Goal: Information Seeking & Learning: Find specific fact

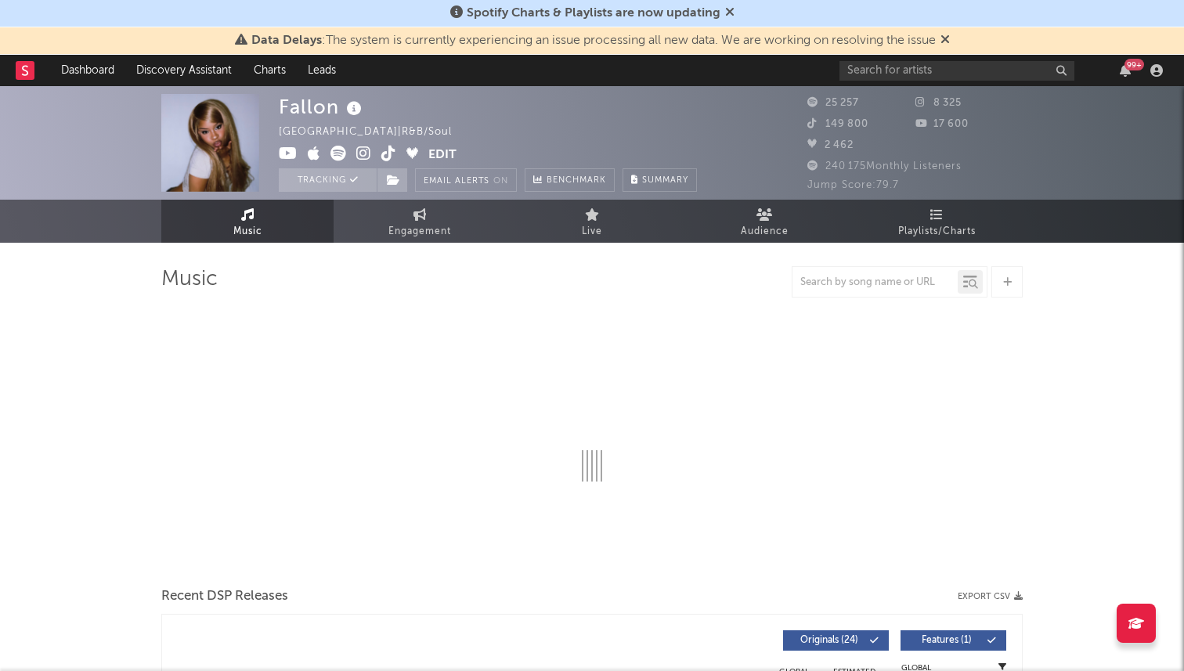
select select "6m"
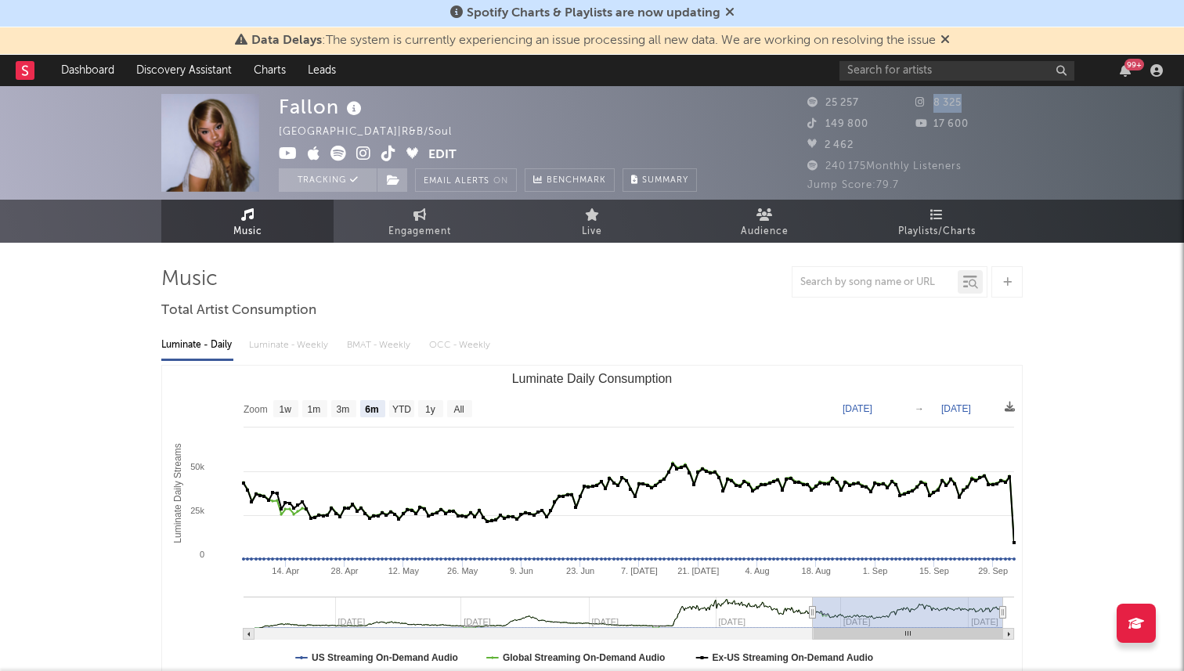
drag, startPoint x: 961, startPoint y: 103, endPoint x: 933, endPoint y: 100, distance: 28.4
click at [933, 100] on div "8 325" at bounding box center [969, 103] width 108 height 19
copy span "8 325"
drag, startPoint x: 971, startPoint y: 130, endPoint x: 932, endPoint y: 122, distance: 39.9
click at [932, 122] on div "17 600" at bounding box center [969, 124] width 108 height 19
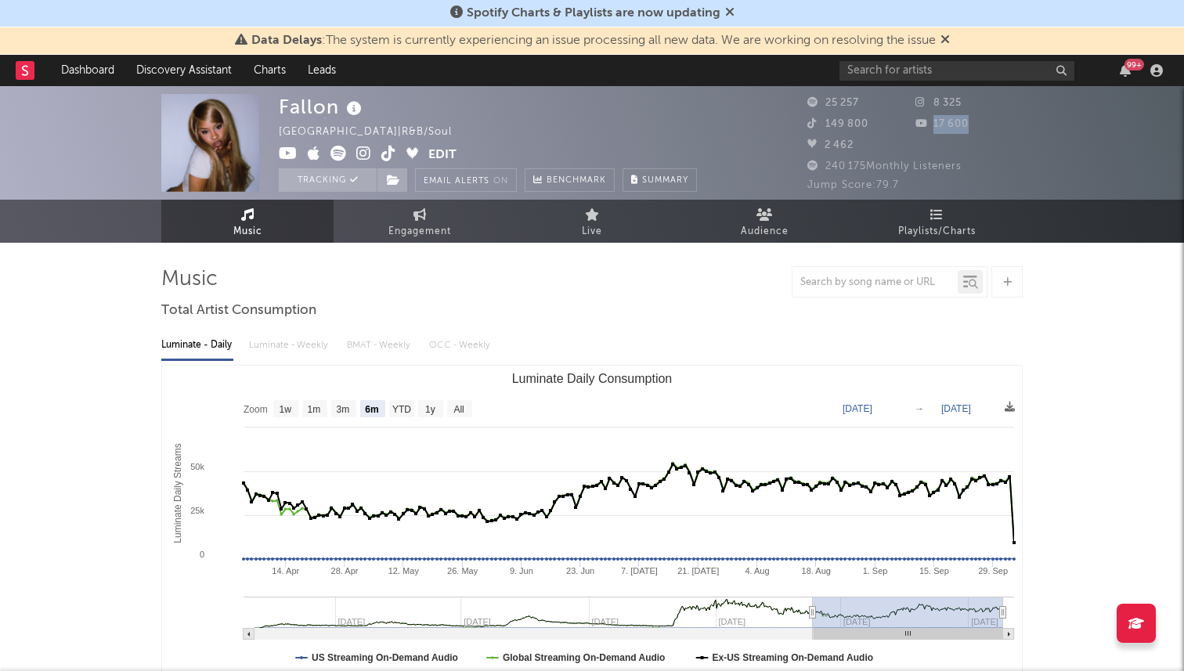
copy span "17 600"
click at [860, 141] on div "2 462" at bounding box center [861, 145] width 108 height 19
drag, startPoint x: 873, startPoint y: 125, endPoint x: 821, endPoint y: 122, distance: 51.8
click at [821, 122] on div "149 800" at bounding box center [861, 124] width 108 height 19
copy span "149 800"
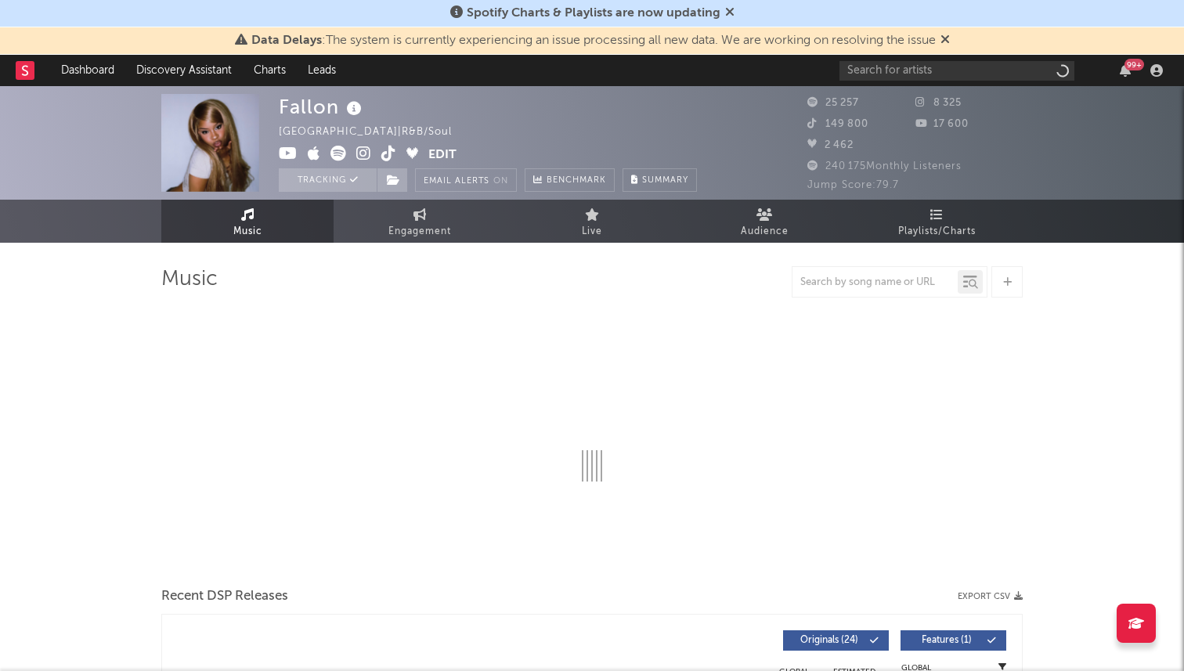
select select "6m"
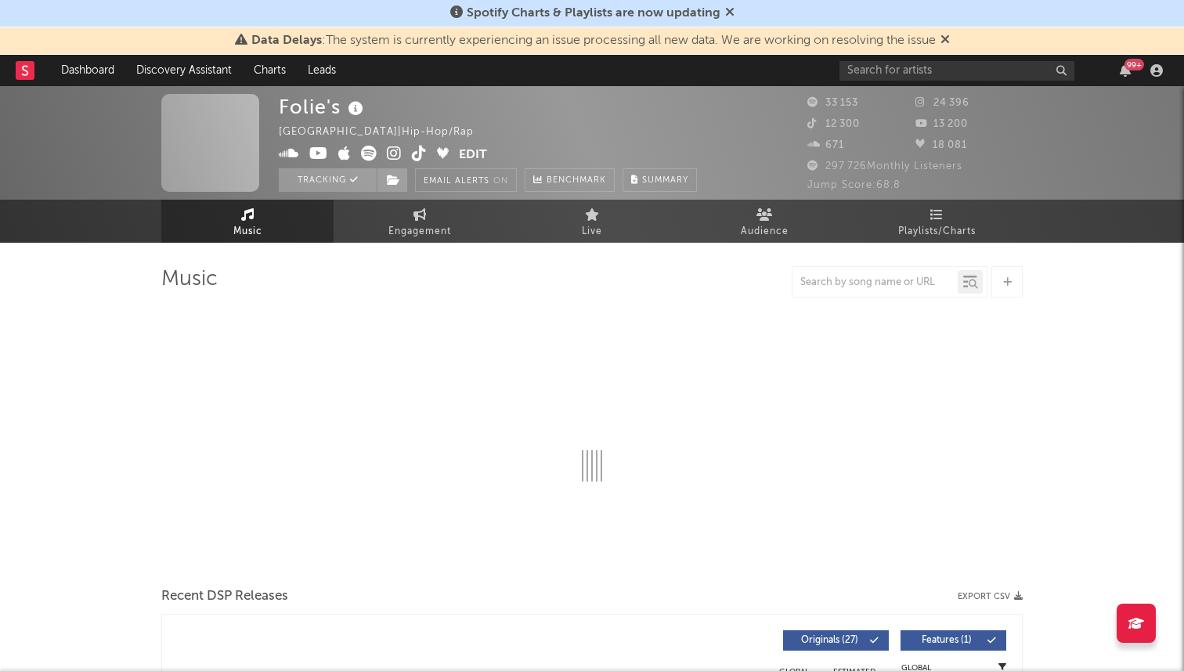
select select "6m"
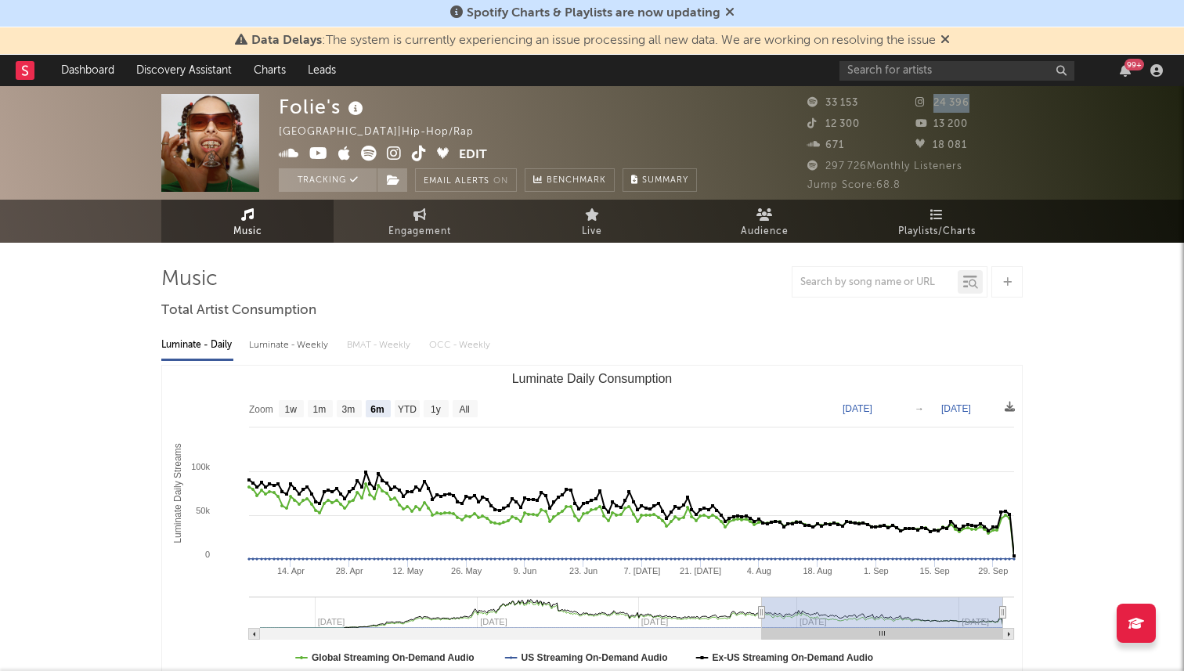
drag, startPoint x: 975, startPoint y: 104, endPoint x: 933, endPoint y: 105, distance: 41.5
click at [933, 105] on div "24 396" at bounding box center [969, 103] width 108 height 19
copy span "24 396"
click at [941, 139] on div "18 081" at bounding box center [969, 145] width 108 height 19
drag, startPoint x: 973, startPoint y: 128, endPoint x: 932, endPoint y: 125, distance: 40.8
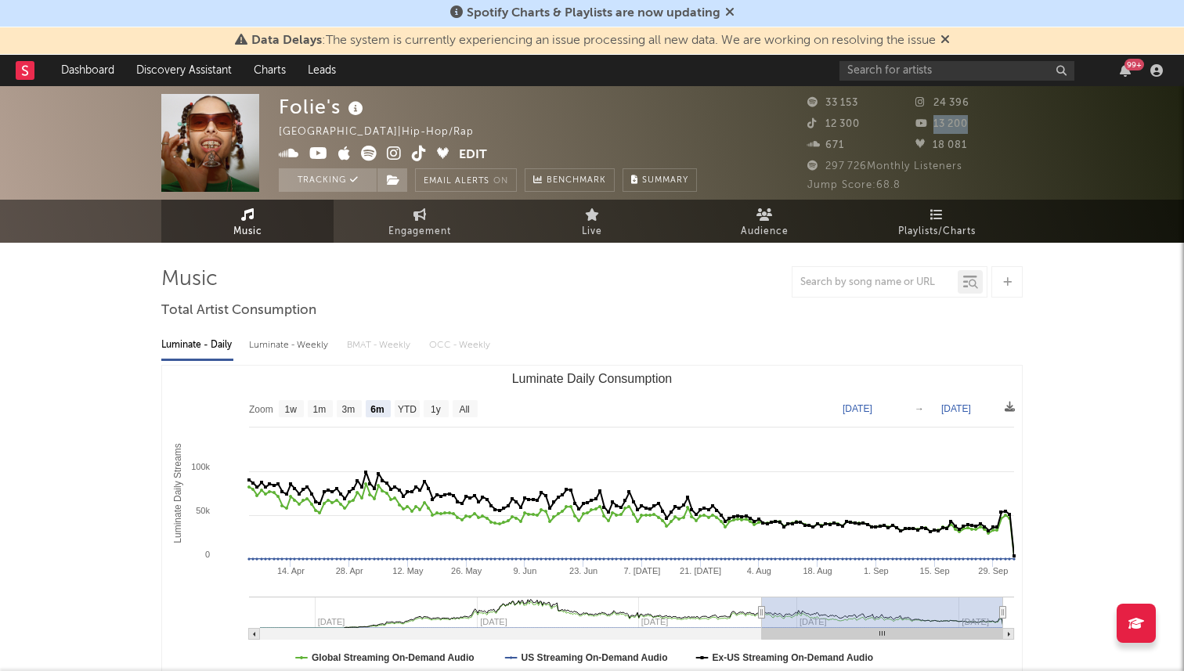
click at [932, 125] on div "13 200" at bounding box center [969, 124] width 108 height 19
copy span "13 200"
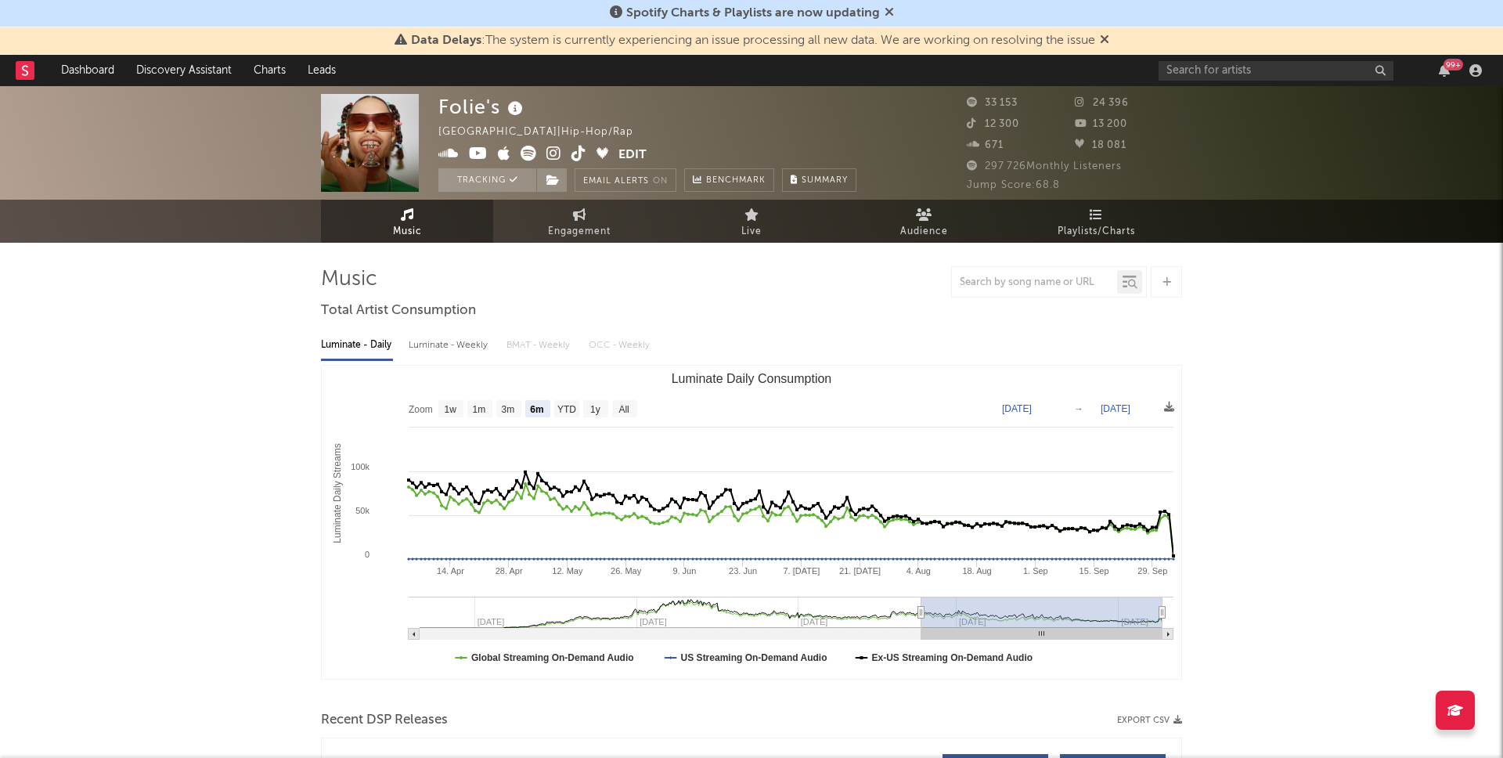
drag, startPoint x: 1015, startPoint y: 100, endPoint x: 1049, endPoint y: 108, distance: 35.3
click at [1015, 100] on div "33 153" at bounding box center [1021, 103] width 108 height 19
drag, startPoint x: 1092, startPoint y: 96, endPoint x: 1098, endPoint y: 124, distance: 27.9
click at [1088, 96] on div "24 396" at bounding box center [1129, 103] width 108 height 19
copy span "24 396"
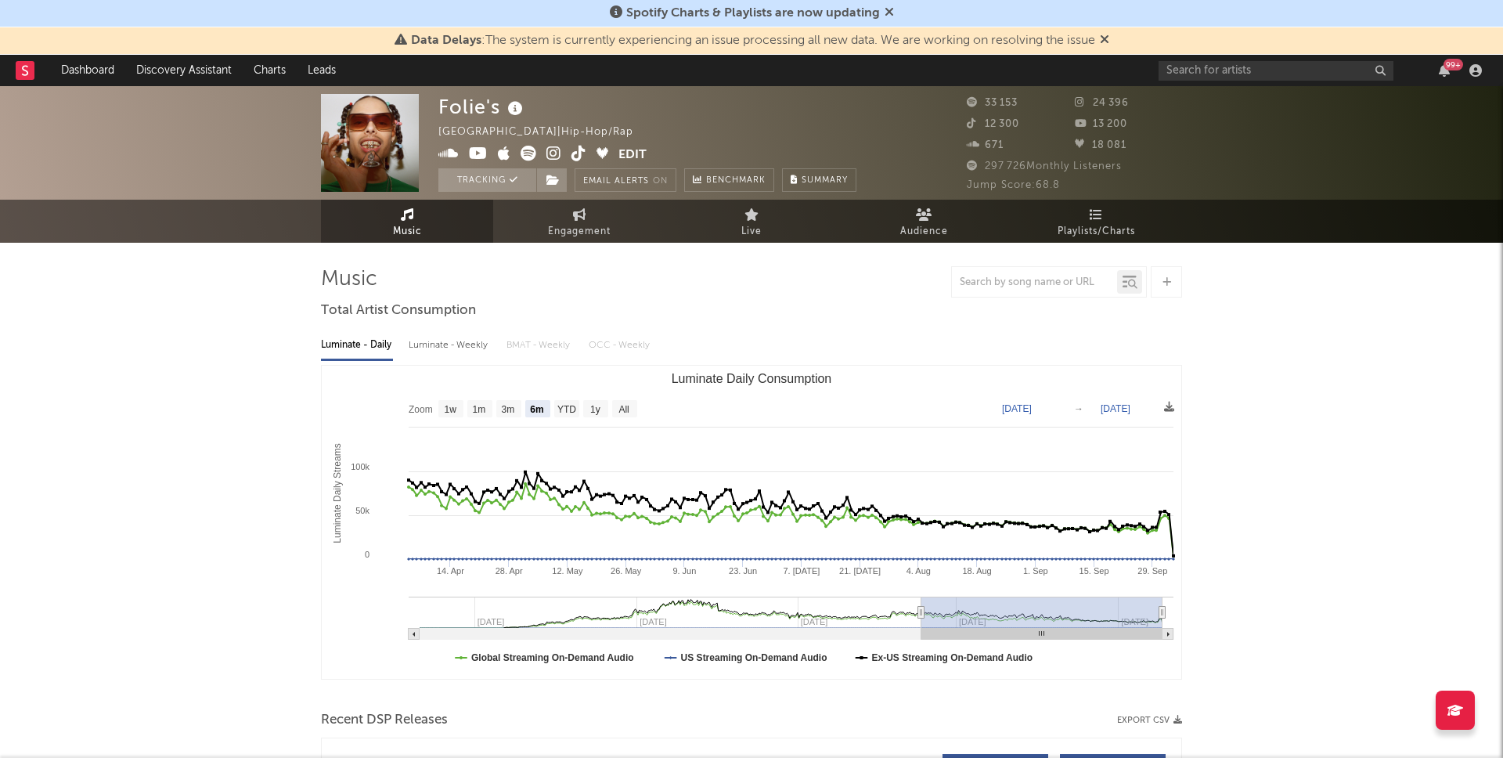
drag, startPoint x: 1002, startPoint y: 126, endPoint x: 1036, endPoint y: 122, distance: 33.9
click at [1003, 126] on span "12 300" at bounding box center [993, 124] width 52 height 10
drag, startPoint x: 996, startPoint y: 122, endPoint x: 980, endPoint y: 122, distance: 15.7
click at [980, 122] on div "12 300" at bounding box center [1021, 124] width 108 height 19
copy span "12 300"
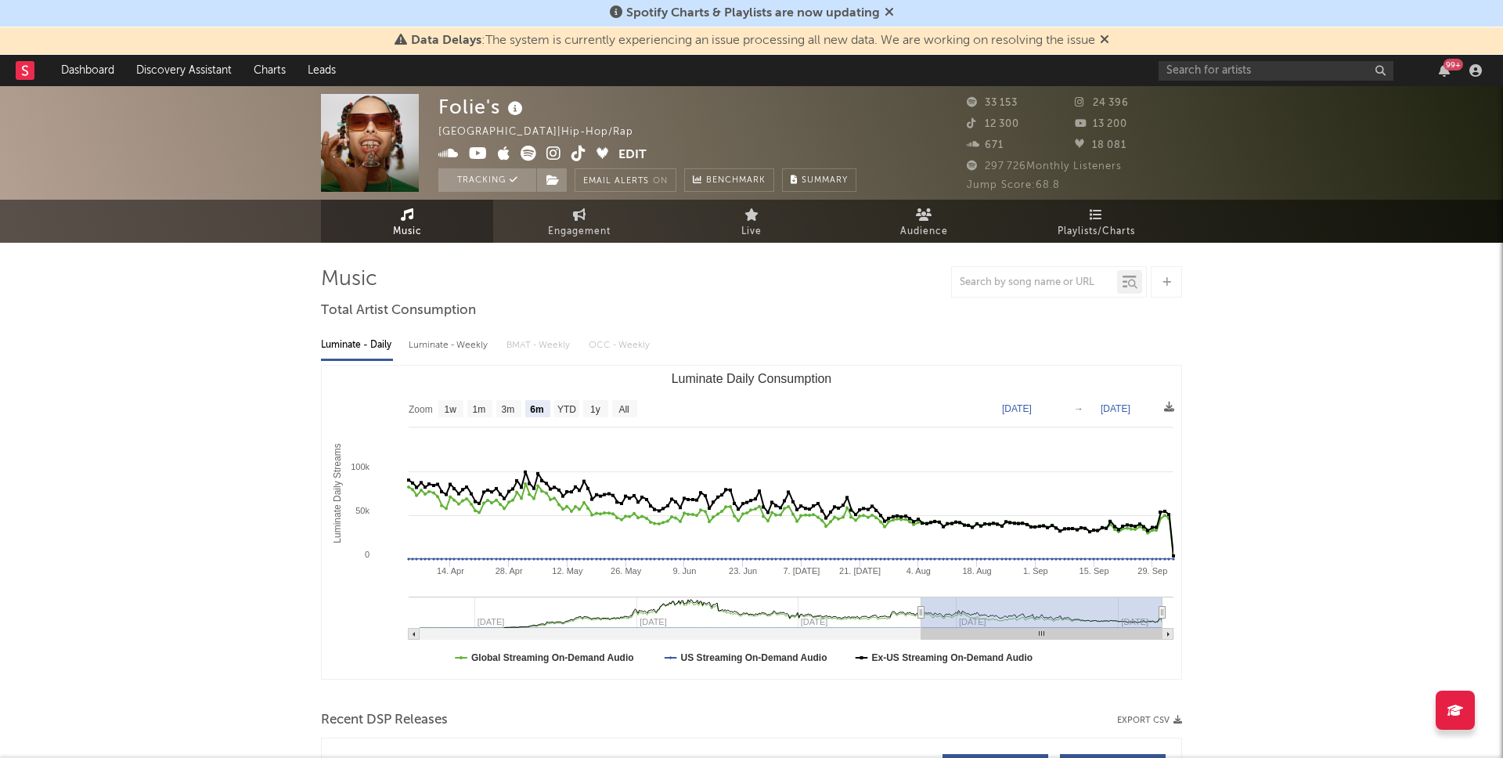
click at [1090, 142] on span "18 081" at bounding box center [1101, 145] width 52 height 10
click at [1123, 142] on div "18 081" at bounding box center [1129, 145] width 108 height 19
drag, startPoint x: 1113, startPoint y: 144, endPoint x: 1106, endPoint y: 135, distance: 11.3
click at [1091, 143] on div "18 081" at bounding box center [1129, 145] width 108 height 19
click at [1138, 125] on div "13 200" at bounding box center [1129, 124] width 108 height 19
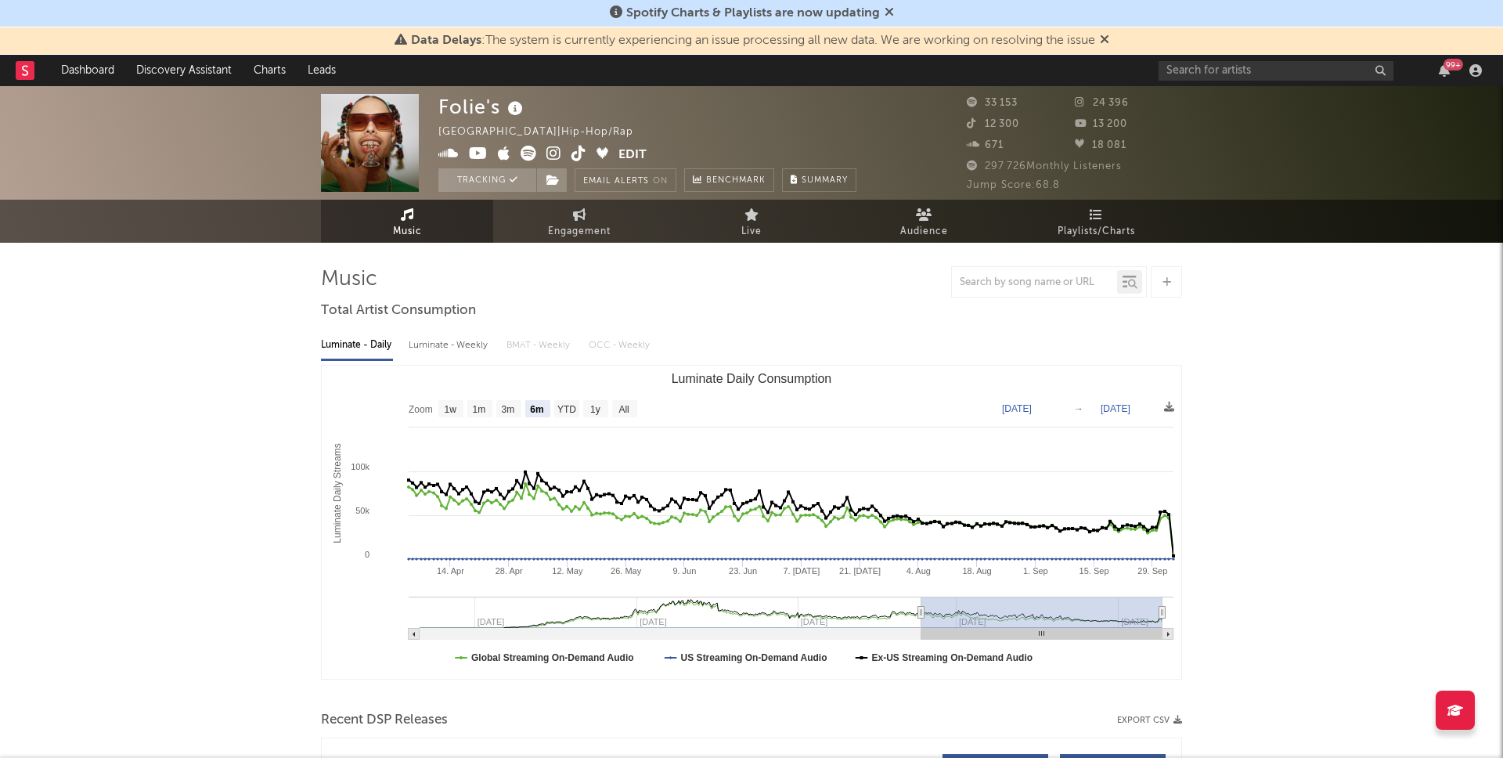
click at [1001, 150] on span "671" at bounding box center [985, 145] width 37 height 10
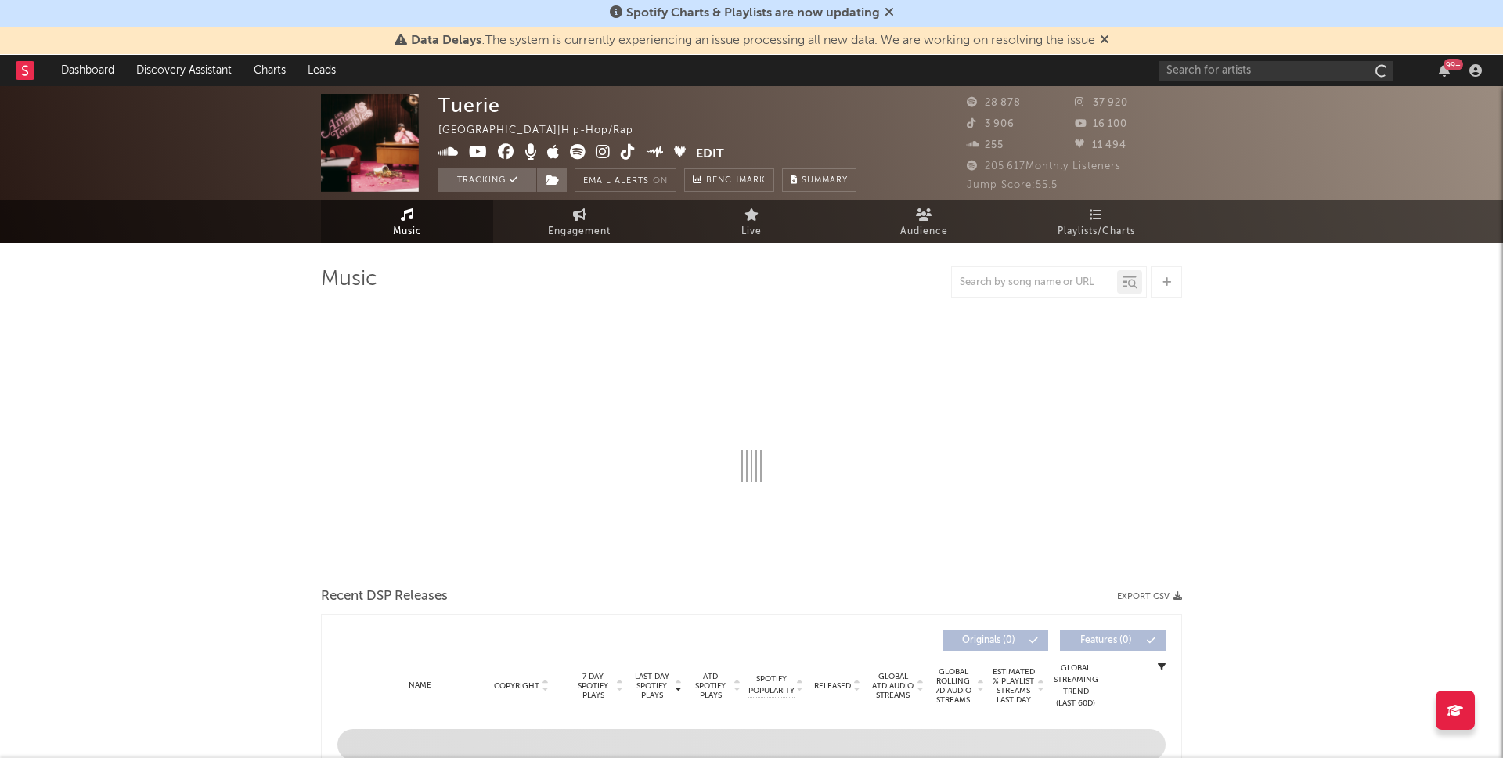
select select "6m"
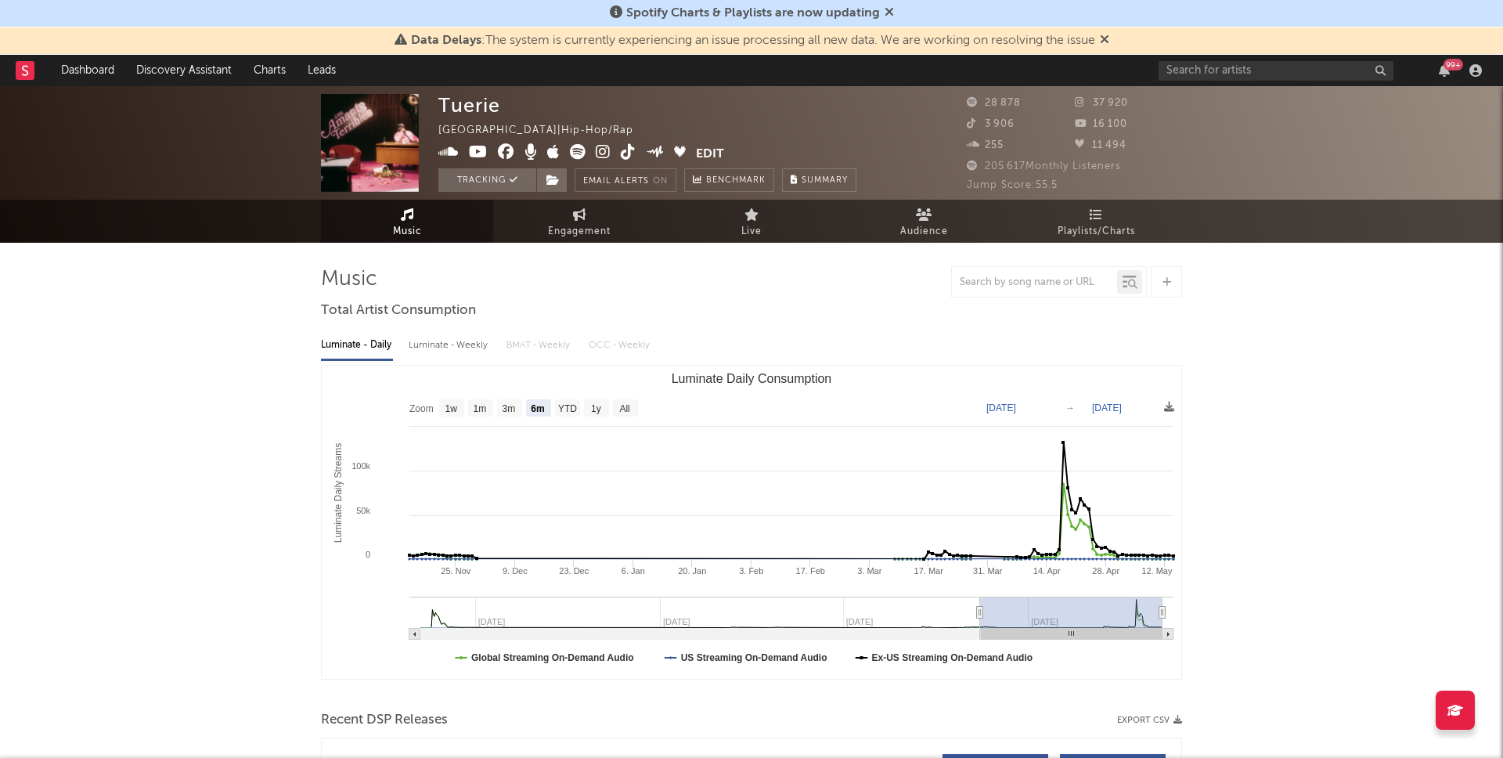
click at [1146, 101] on div "37 920" at bounding box center [1129, 103] width 108 height 19
drag, startPoint x: 1140, startPoint y: 103, endPoint x: 1090, endPoint y: 104, distance: 50.1
click at [1090, 104] on div "37 920" at bounding box center [1129, 103] width 108 height 19
copy span "37 920"
drag, startPoint x: 1134, startPoint y: 135, endPoint x: 1101, endPoint y: 128, distance: 34.4
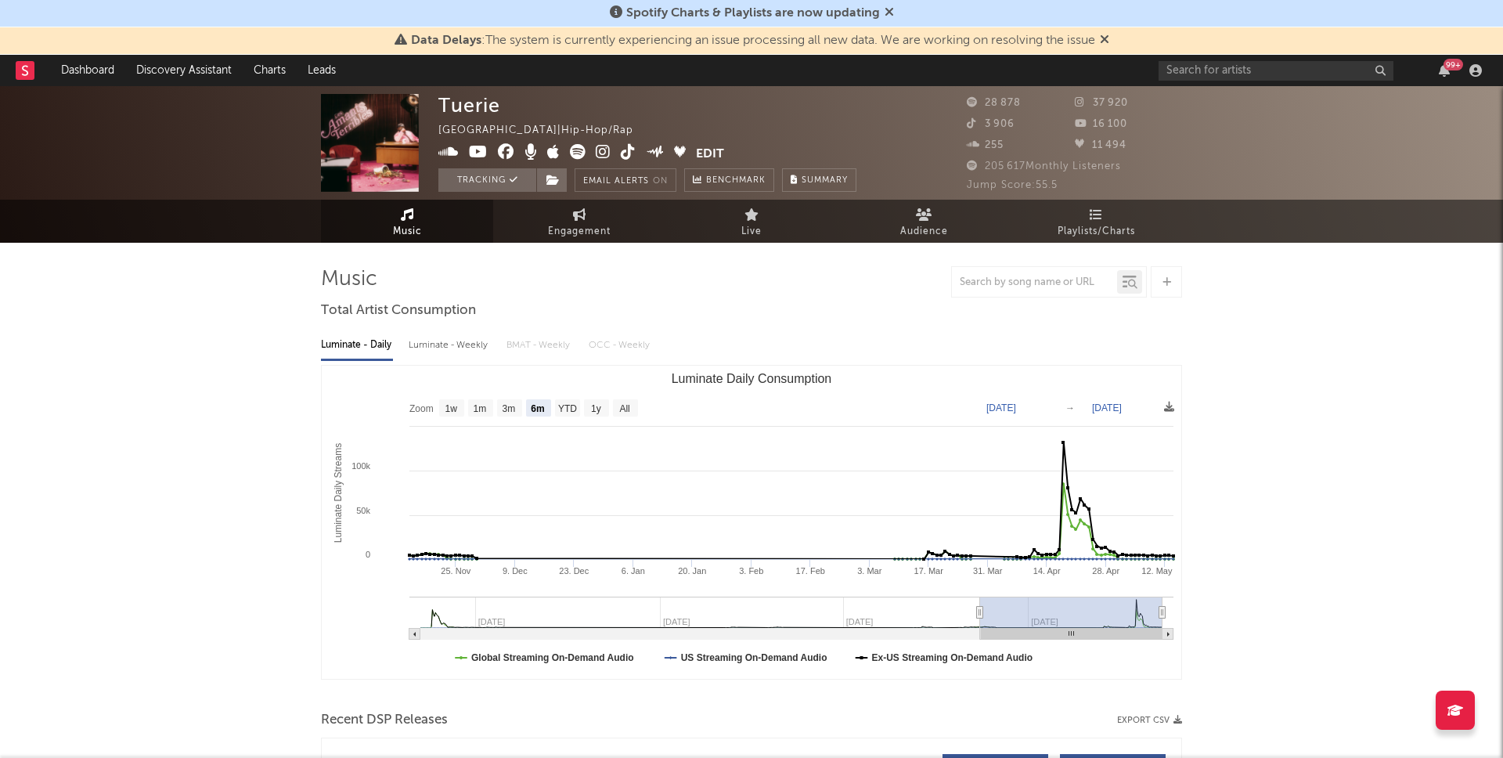
click at [1101, 128] on div "28 878 37 920 3 906 16 100 255 11 494" at bounding box center [1074, 125] width 215 height 63
drag, startPoint x: 1129, startPoint y: 127, endPoint x: 1093, endPoint y: 127, distance: 36.0
click at [1093, 127] on div "16 100" at bounding box center [1129, 124] width 108 height 19
copy span "16 100"
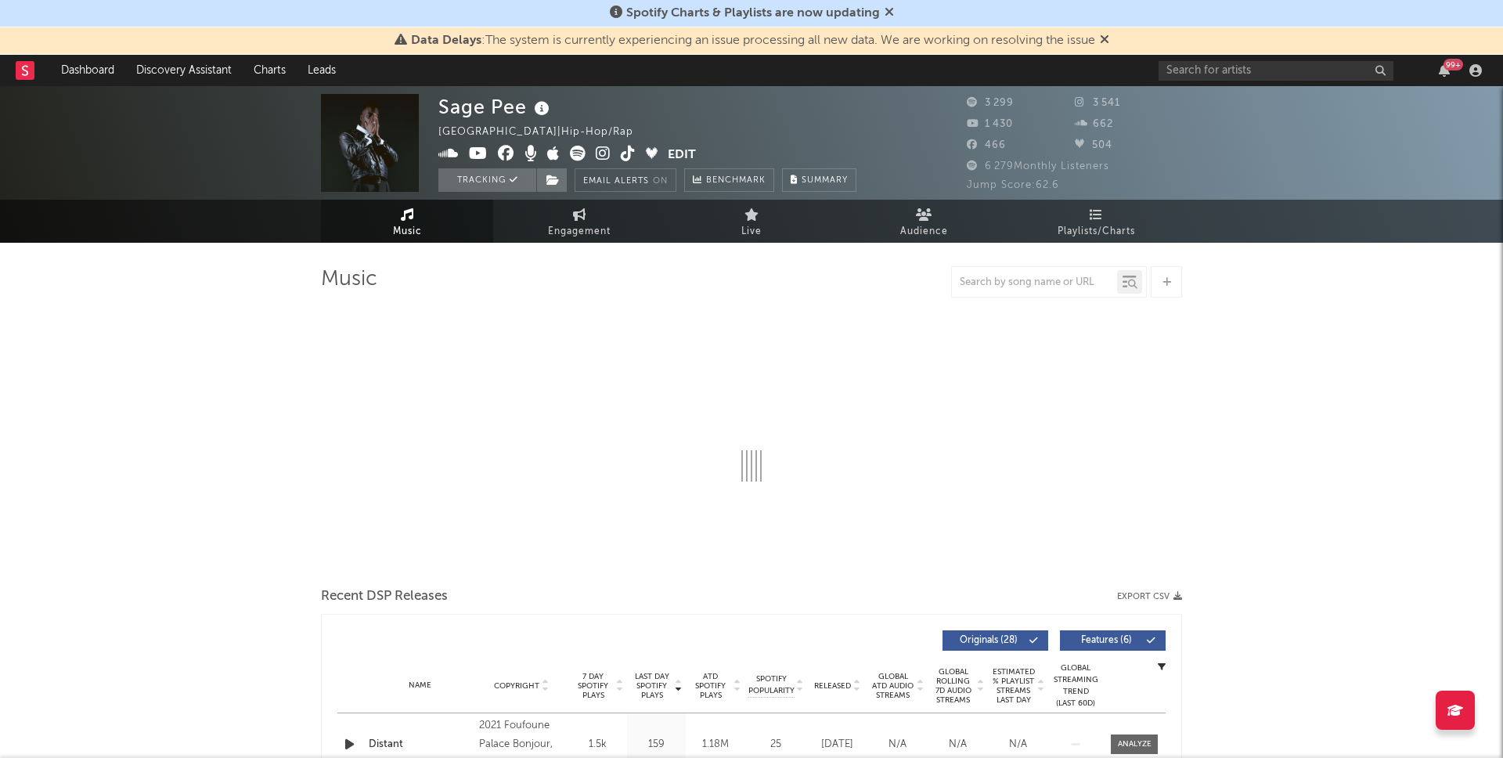
select select "1w"
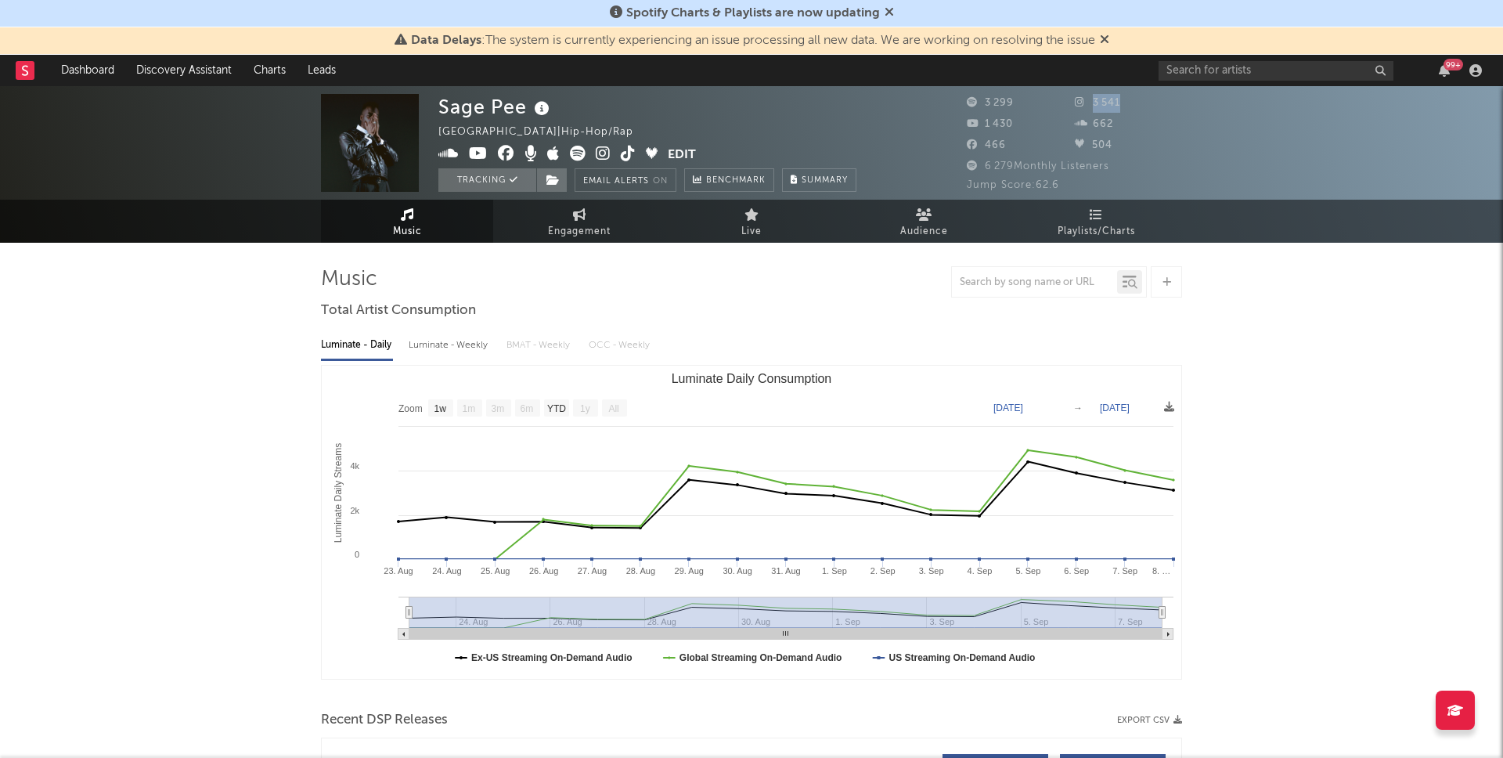
drag, startPoint x: 1131, startPoint y: 102, endPoint x: 1086, endPoint y: 102, distance: 44.6
click at [1086, 102] on div "3 541" at bounding box center [1129, 103] width 108 height 19
copy span "3 541"
drag, startPoint x: 1019, startPoint y: 146, endPoint x: 984, endPoint y: 146, distance: 35.2
click at [984, 146] on div "466" at bounding box center [1021, 145] width 108 height 19
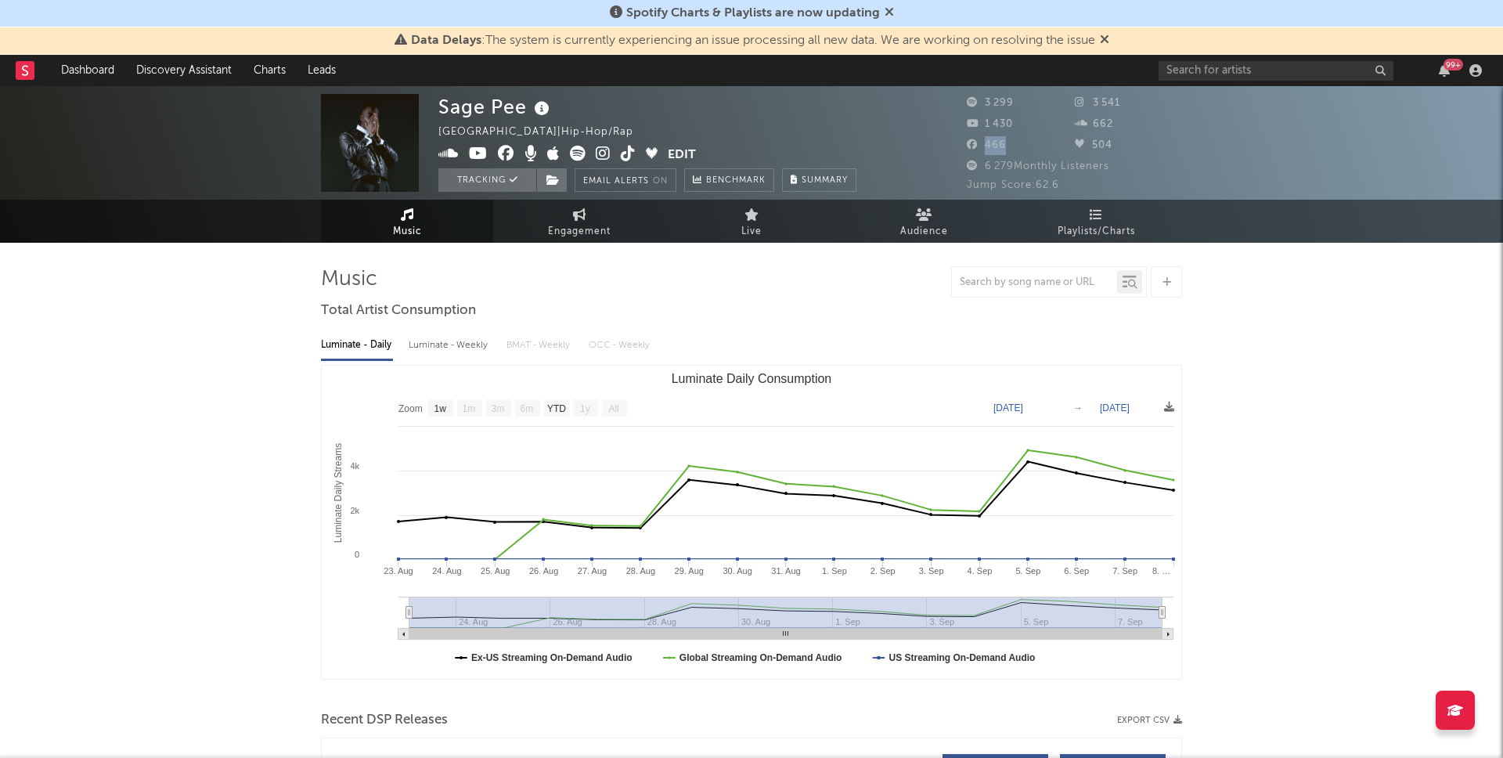
copy span "466"
click at [1084, 142] on icon at bounding box center [1079, 143] width 9 height 9
click at [687, 154] on button "Edit" at bounding box center [682, 156] width 28 height 20
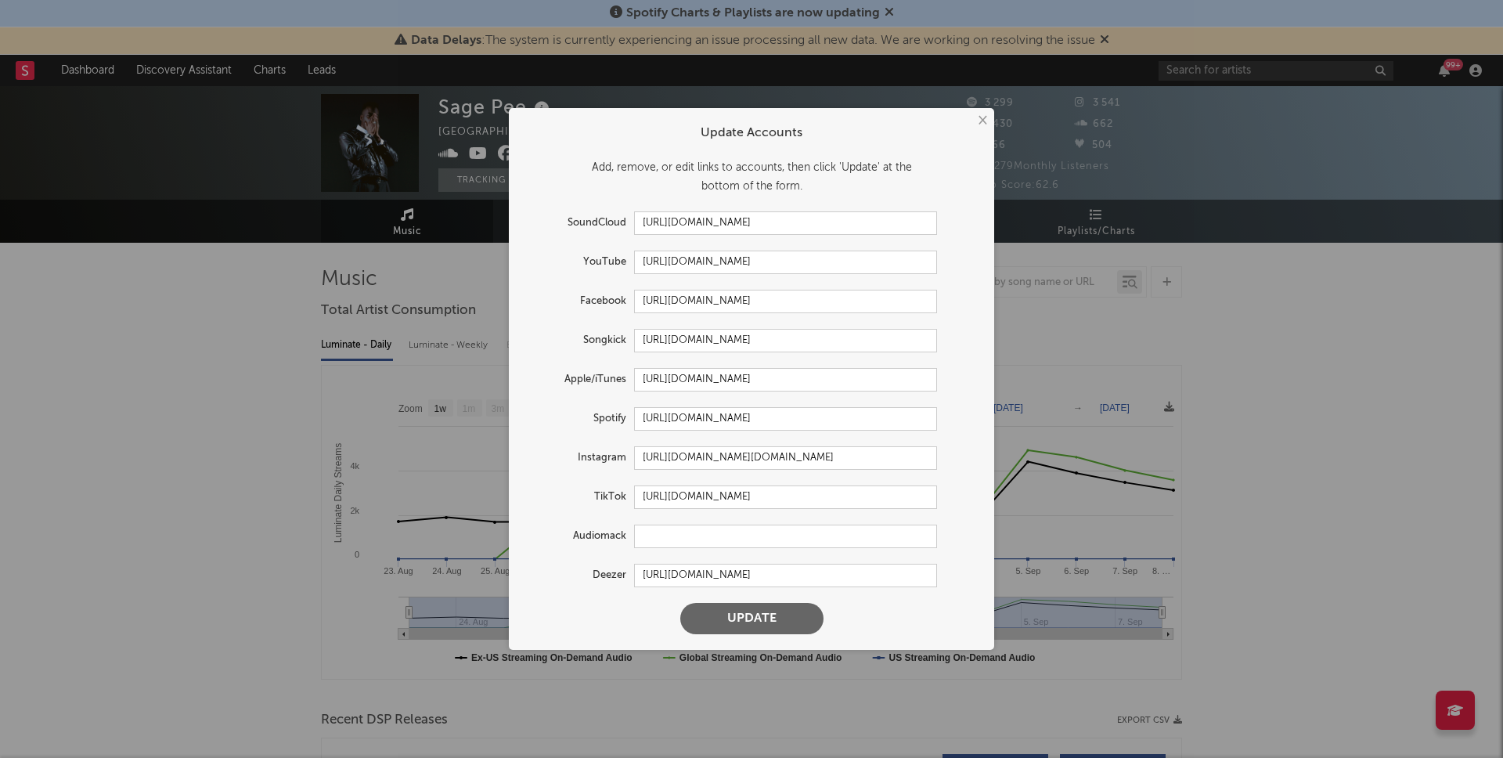
click at [1279, 372] on div "× Update Accounts Add, remove, or edit links to accounts, then click 'Update' a…" at bounding box center [751, 379] width 1503 height 758
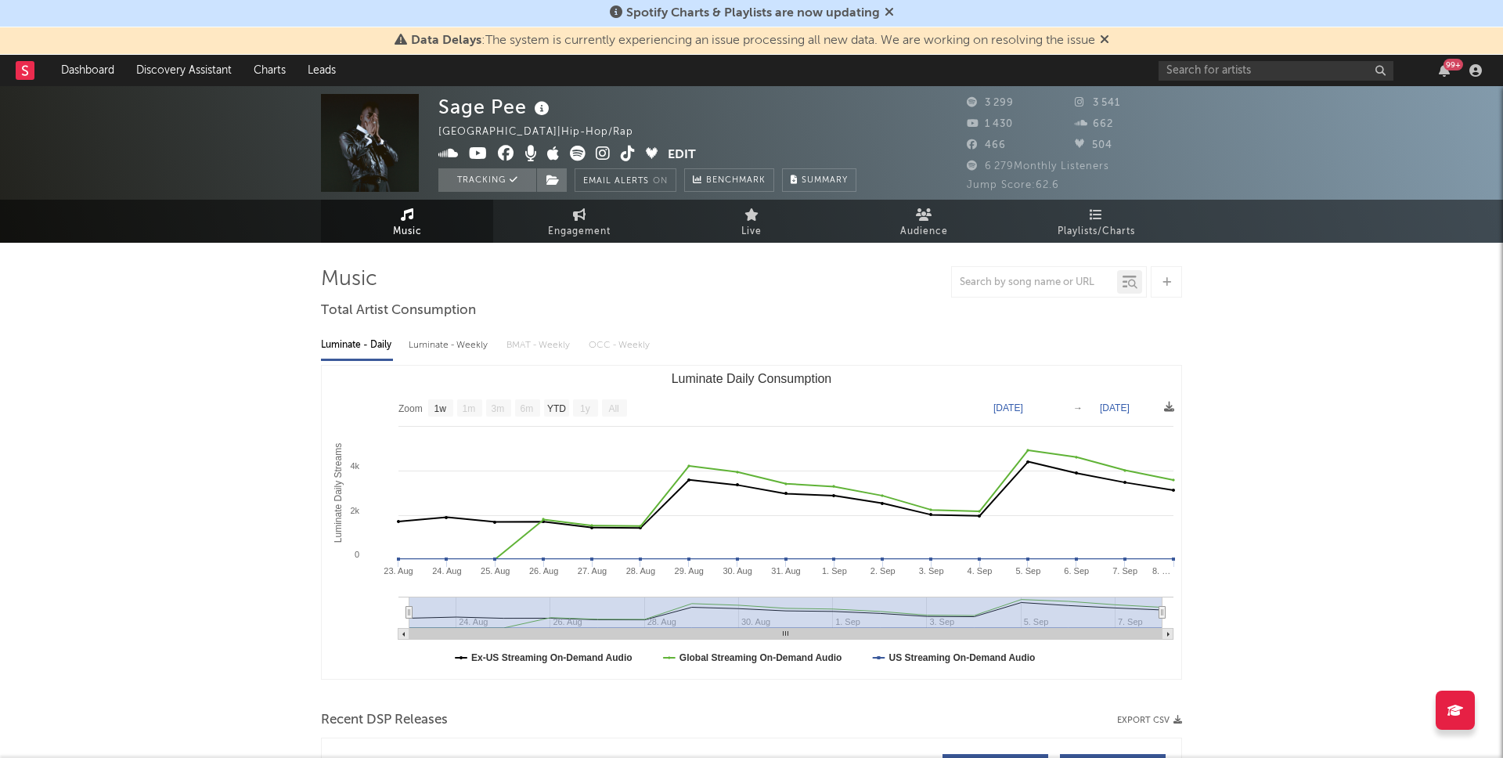
click at [673, 154] on button "Edit" at bounding box center [682, 156] width 28 height 20
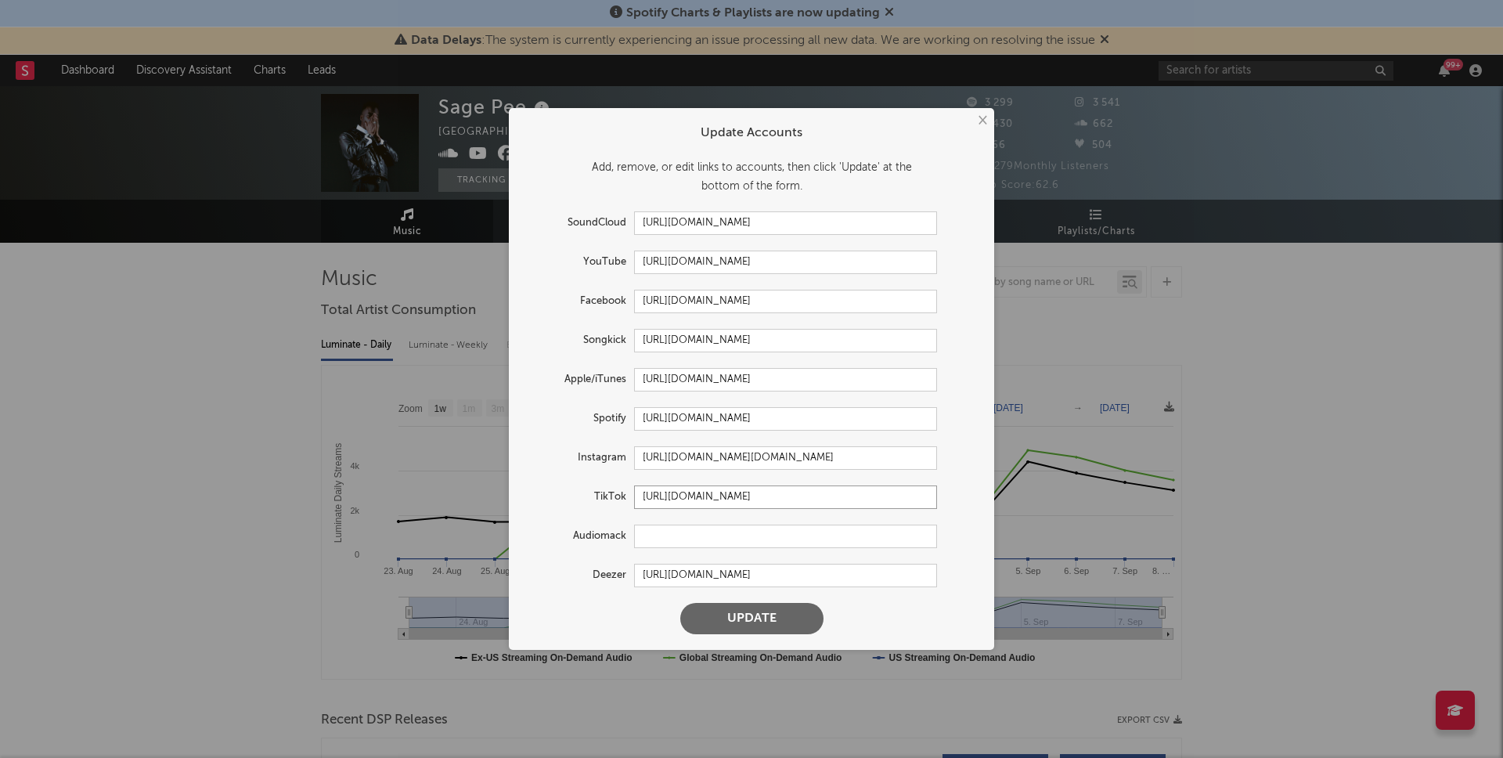
click at [676, 492] on input "[URL][DOMAIN_NAME]" at bounding box center [785, 496] width 303 height 23
paste input "@pee.magnum"
type input "[URL][DOMAIN_NAME][DOMAIN_NAME]"
click at [680, 603] on button "Update" at bounding box center [751, 618] width 143 height 31
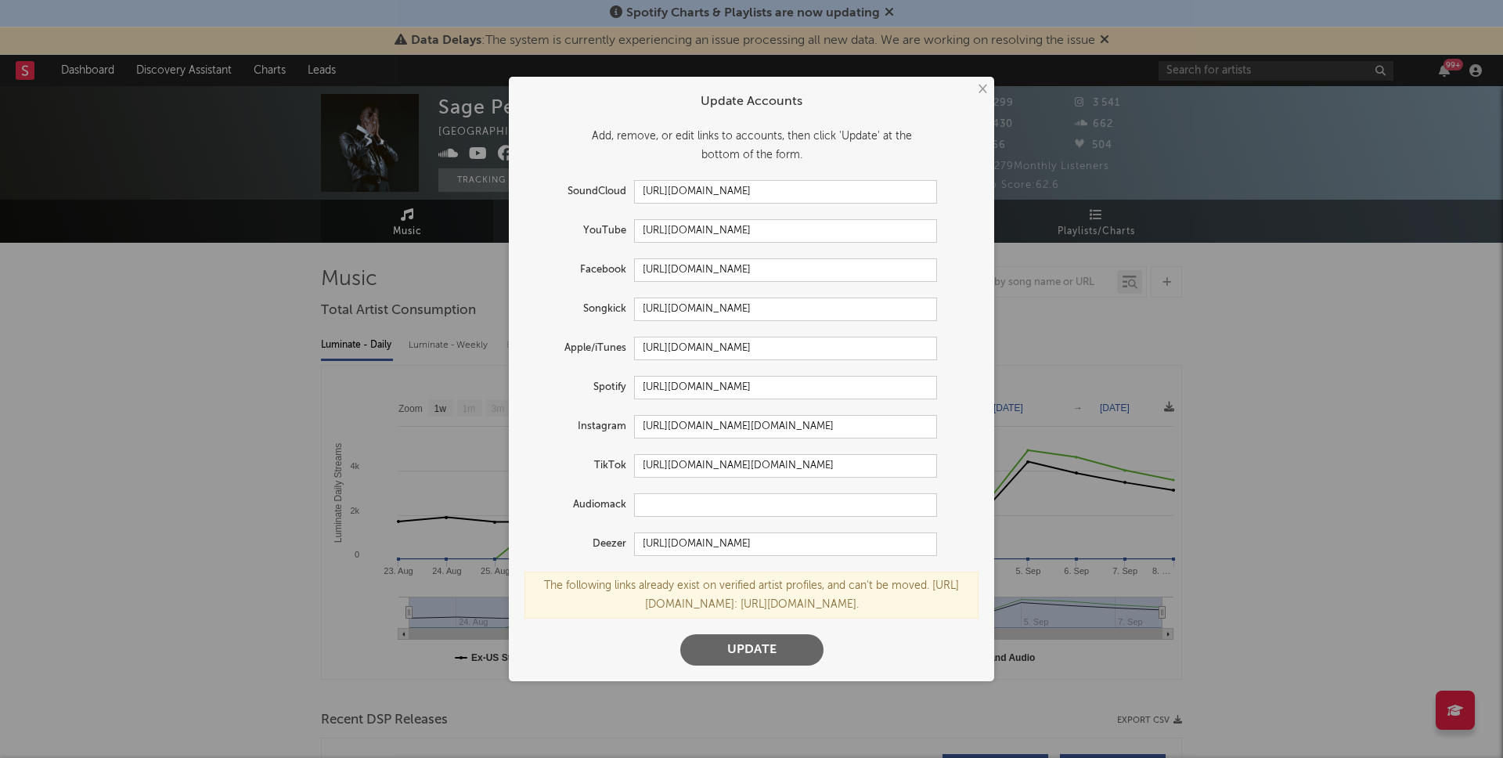
click at [760, 658] on button "Update" at bounding box center [751, 649] width 143 height 31
click at [986, 81] on button "×" at bounding box center [981, 89] width 17 height 17
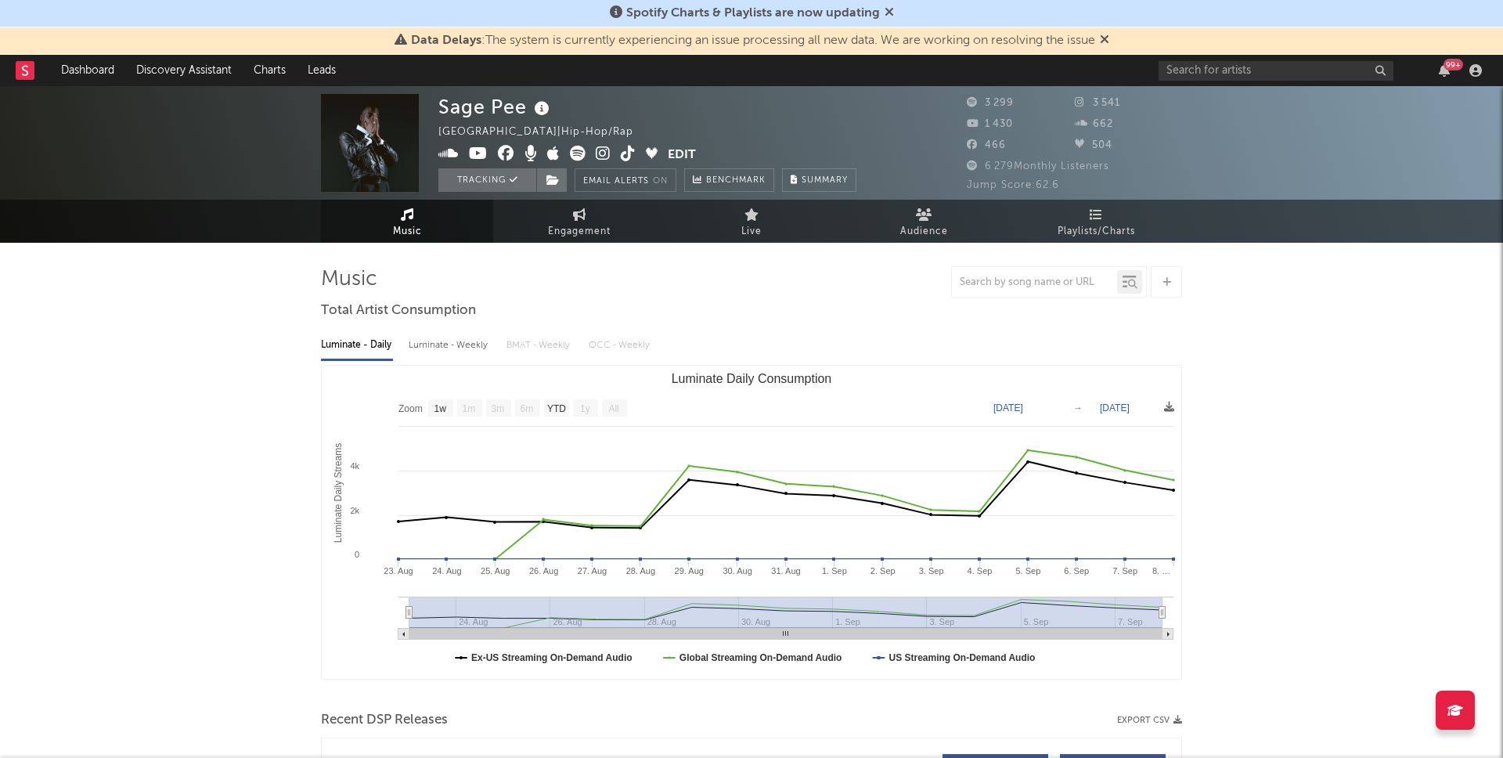
click at [1114, 117] on div "662" at bounding box center [1129, 124] width 108 height 19
drag, startPoint x: 1135, startPoint y: 104, endPoint x: 1087, endPoint y: 103, distance: 48.5
click at [1087, 103] on div "3 541" at bounding box center [1129, 103] width 108 height 19
copy span "3 541"
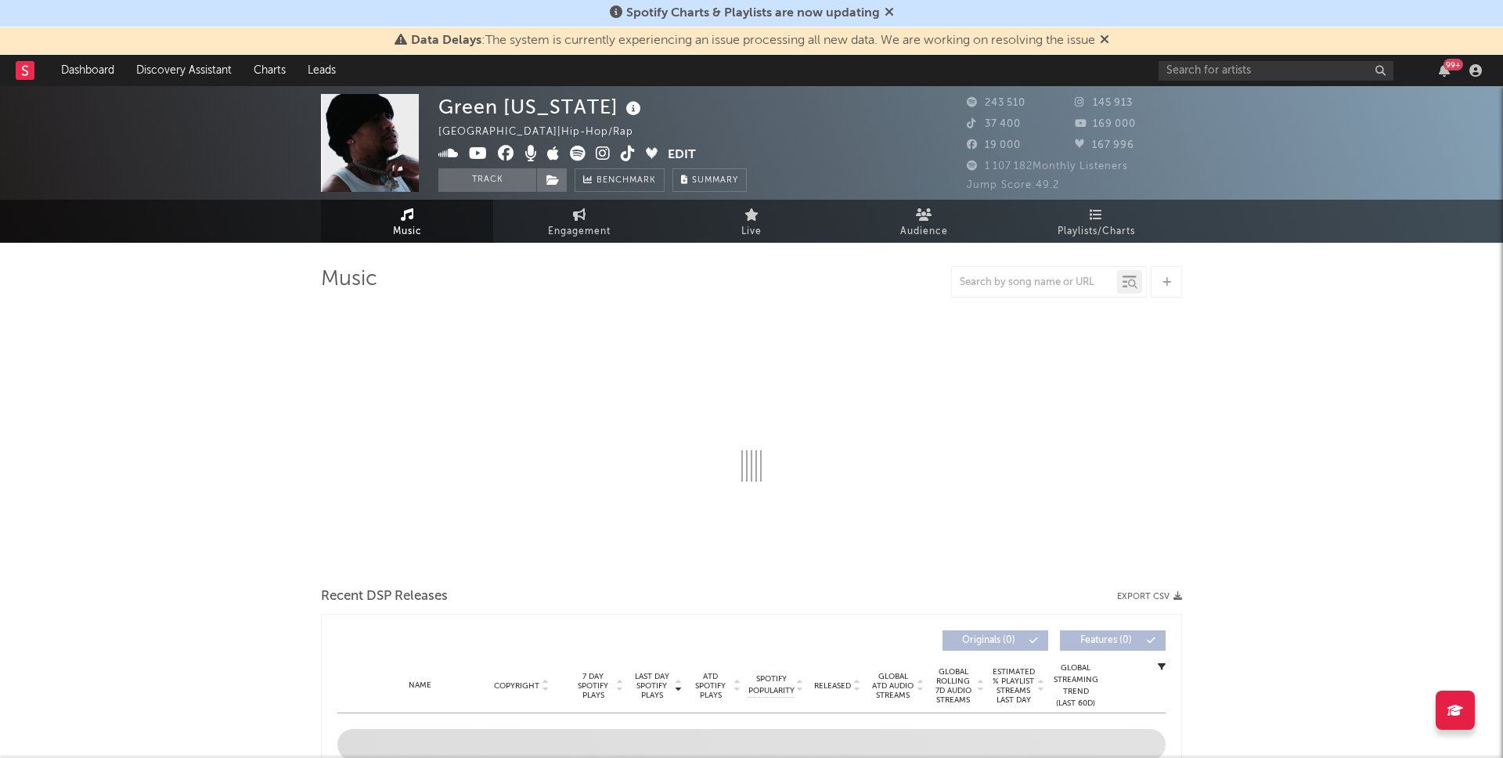
select select "6m"
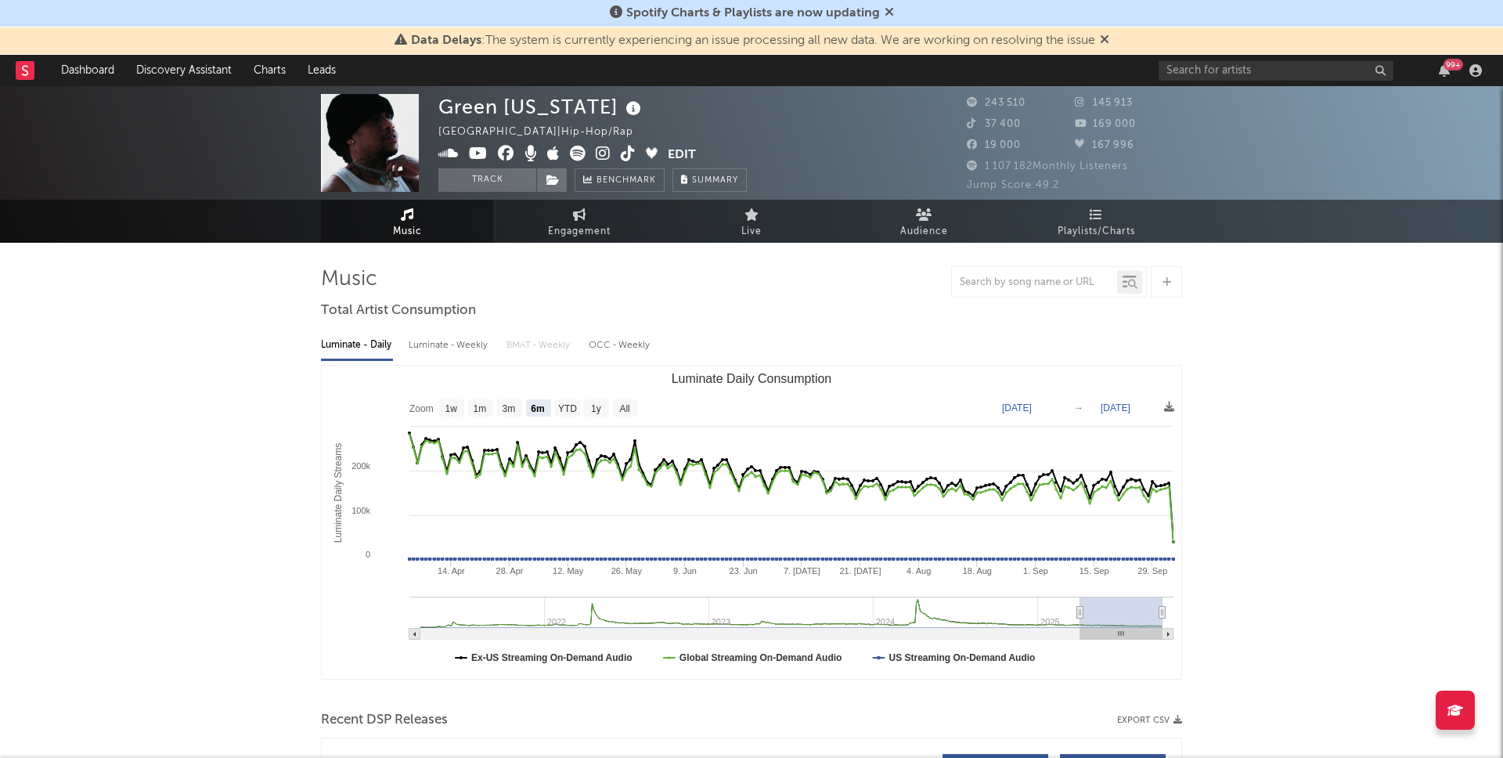
click at [1145, 123] on div "169 000" at bounding box center [1129, 124] width 108 height 19
drag, startPoint x: 1142, startPoint y: 106, endPoint x: 1092, endPoint y: 106, distance: 50.1
click at [1092, 106] on div "145 913" at bounding box center [1129, 103] width 108 height 19
copy span "145 913"
drag, startPoint x: 1134, startPoint y: 125, endPoint x: 1091, endPoint y: 126, distance: 43.1
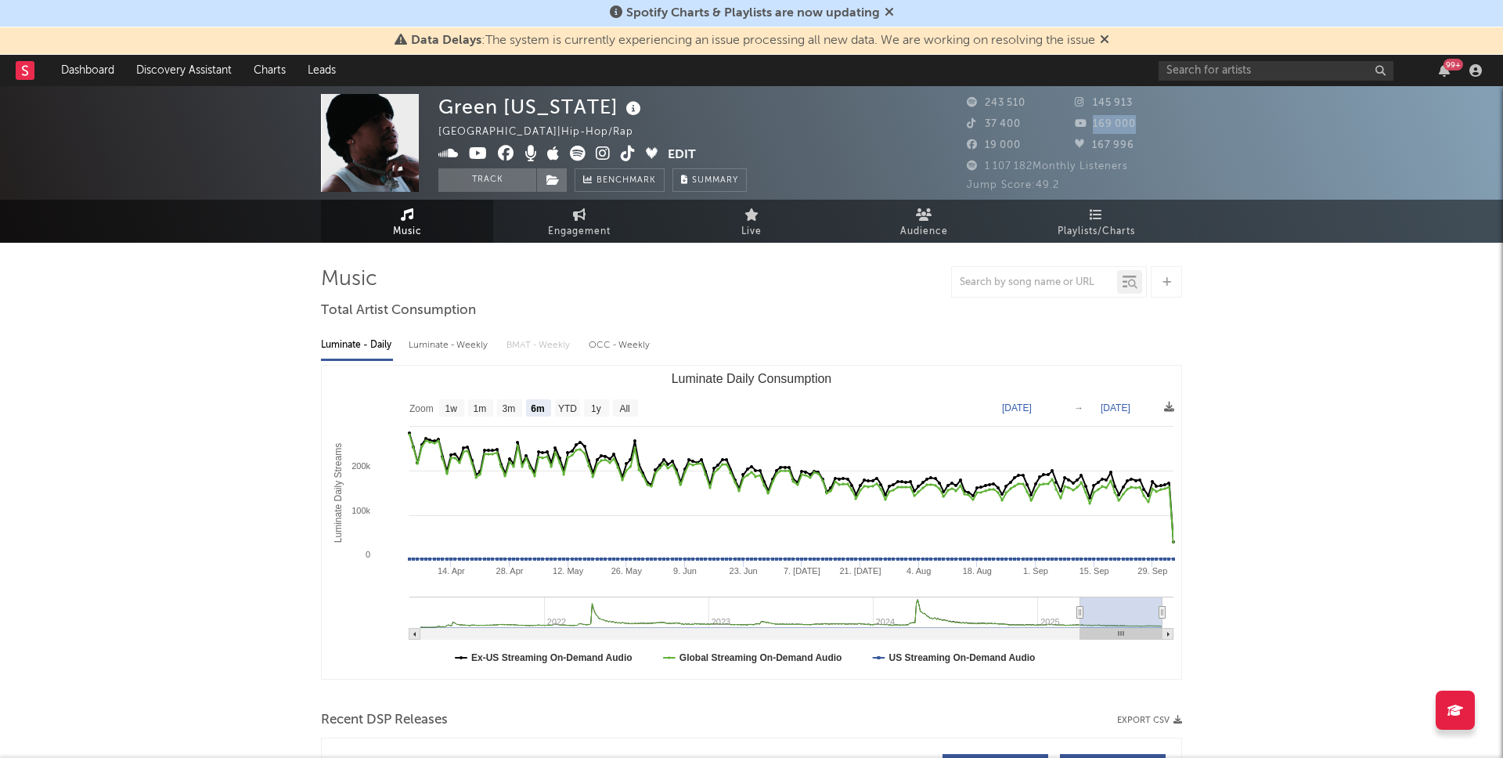
click at [1091, 126] on div "169 000" at bounding box center [1129, 124] width 108 height 19
copy span "169 000"
drag, startPoint x: 1021, startPoint y: 146, endPoint x: 979, endPoint y: 146, distance: 42.3
click at [979, 146] on div "19 000" at bounding box center [1021, 145] width 108 height 19
copy span "19 000"
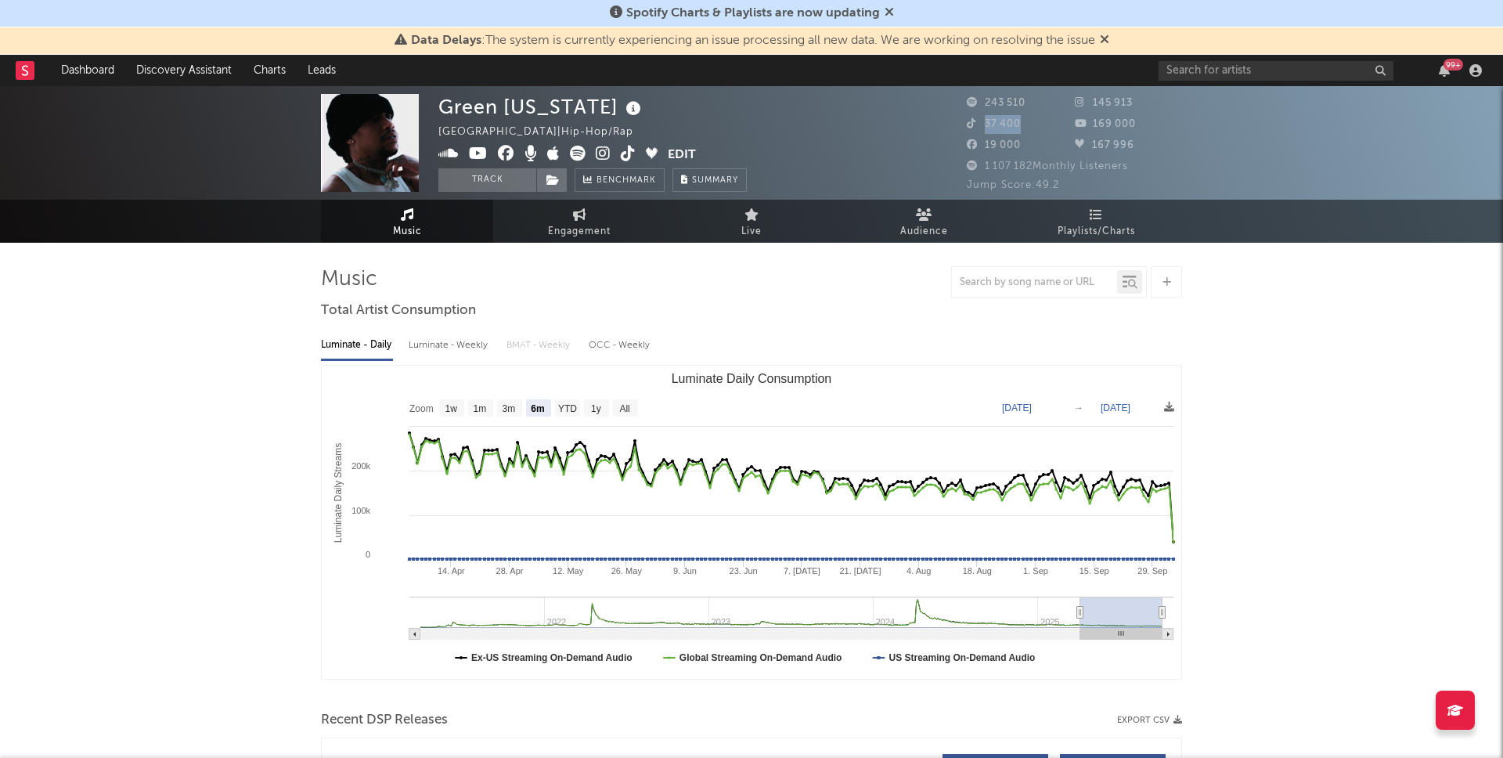
drag, startPoint x: 1024, startPoint y: 122, endPoint x: 981, endPoint y: 122, distance: 43.1
click at [981, 122] on div "37 400" at bounding box center [1021, 124] width 108 height 19
copy span "37 400"
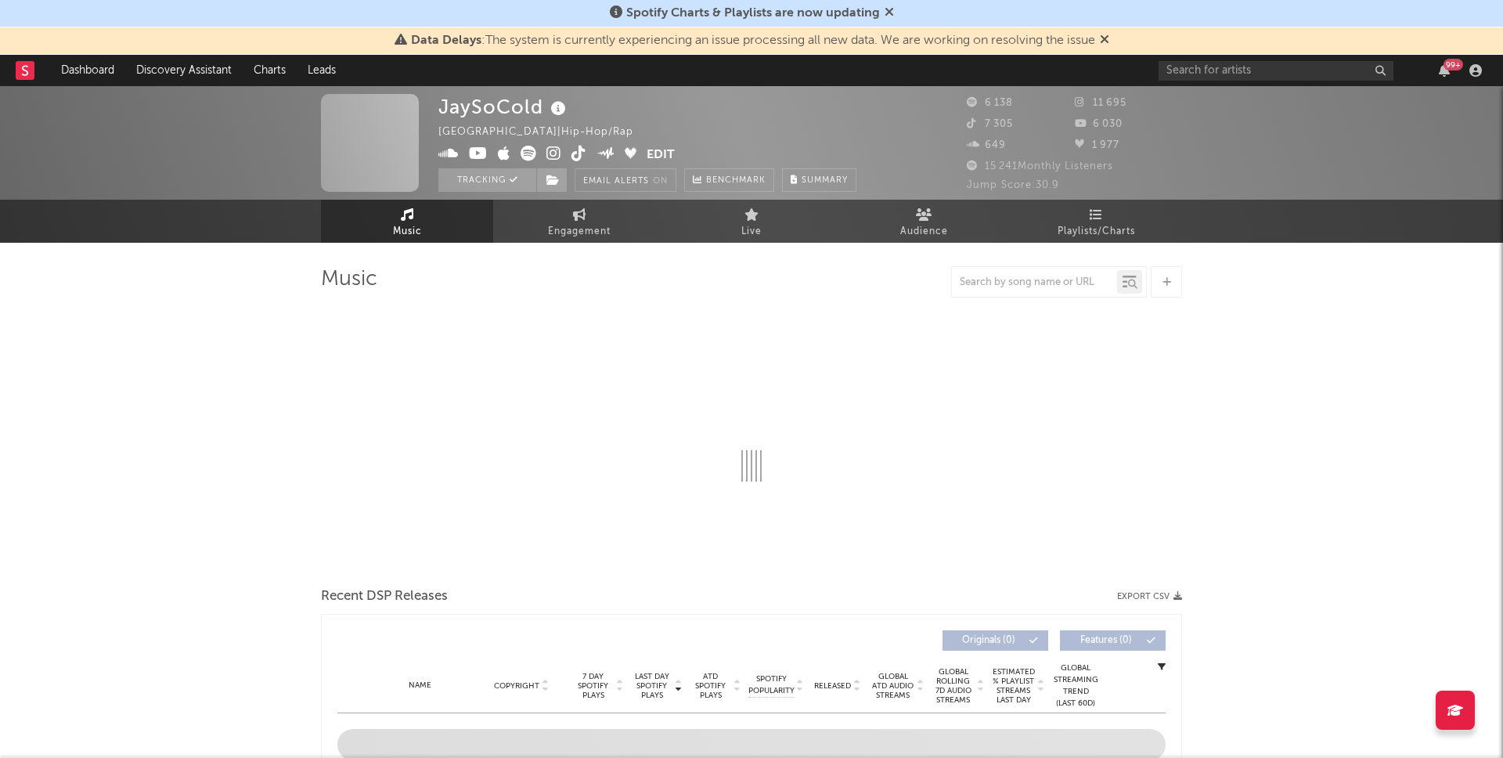
select select "1w"
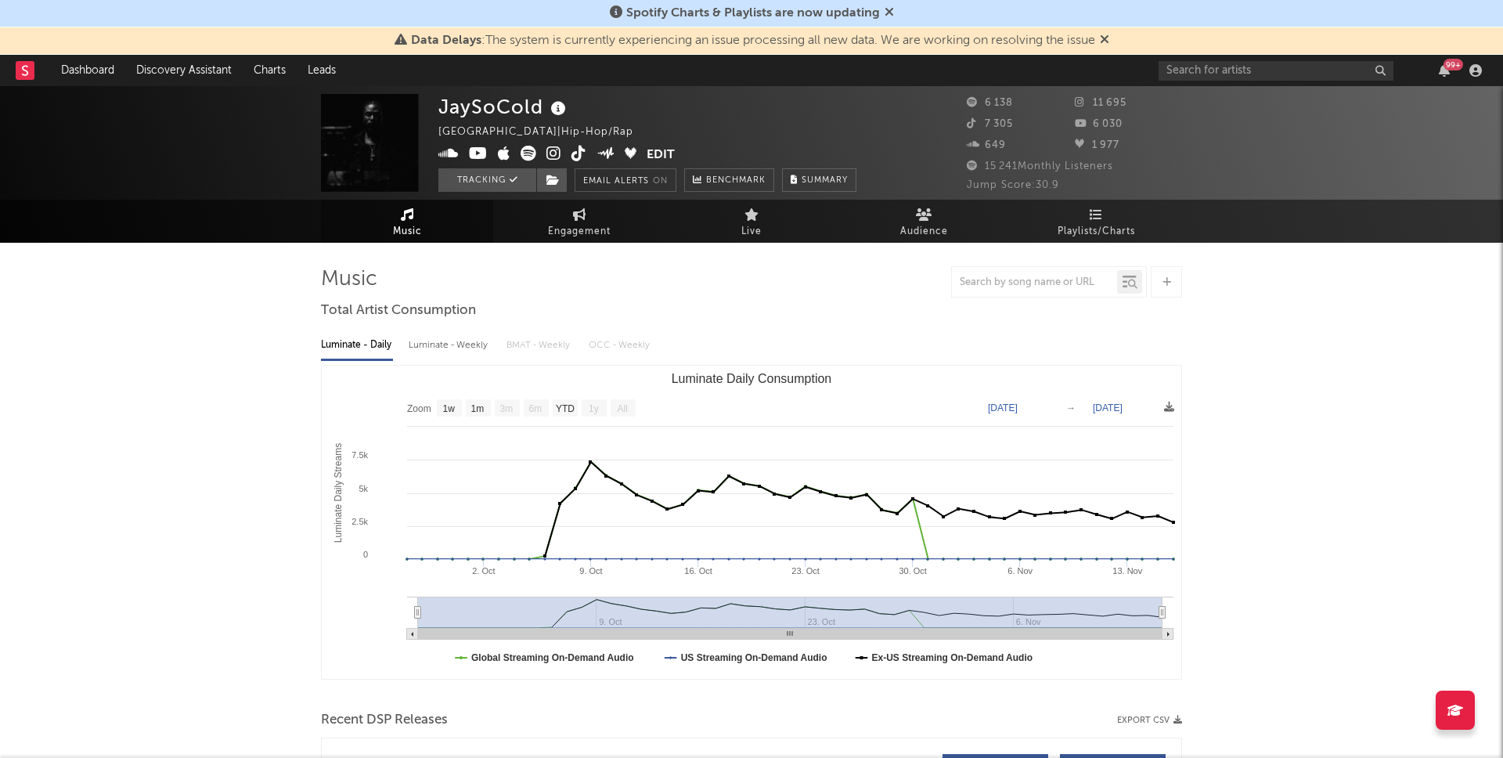
click at [1126, 113] on div "6 138 11 695 7 305 6 030 649 1 977" at bounding box center [1074, 125] width 215 height 63
drag, startPoint x: 1131, startPoint y: 103, endPoint x: 1084, endPoint y: 103, distance: 47.0
click at [1084, 103] on div "11 695" at bounding box center [1129, 103] width 108 height 19
copy span "11 695"
drag, startPoint x: 1124, startPoint y: 125, endPoint x: 1086, endPoint y: 125, distance: 37.6
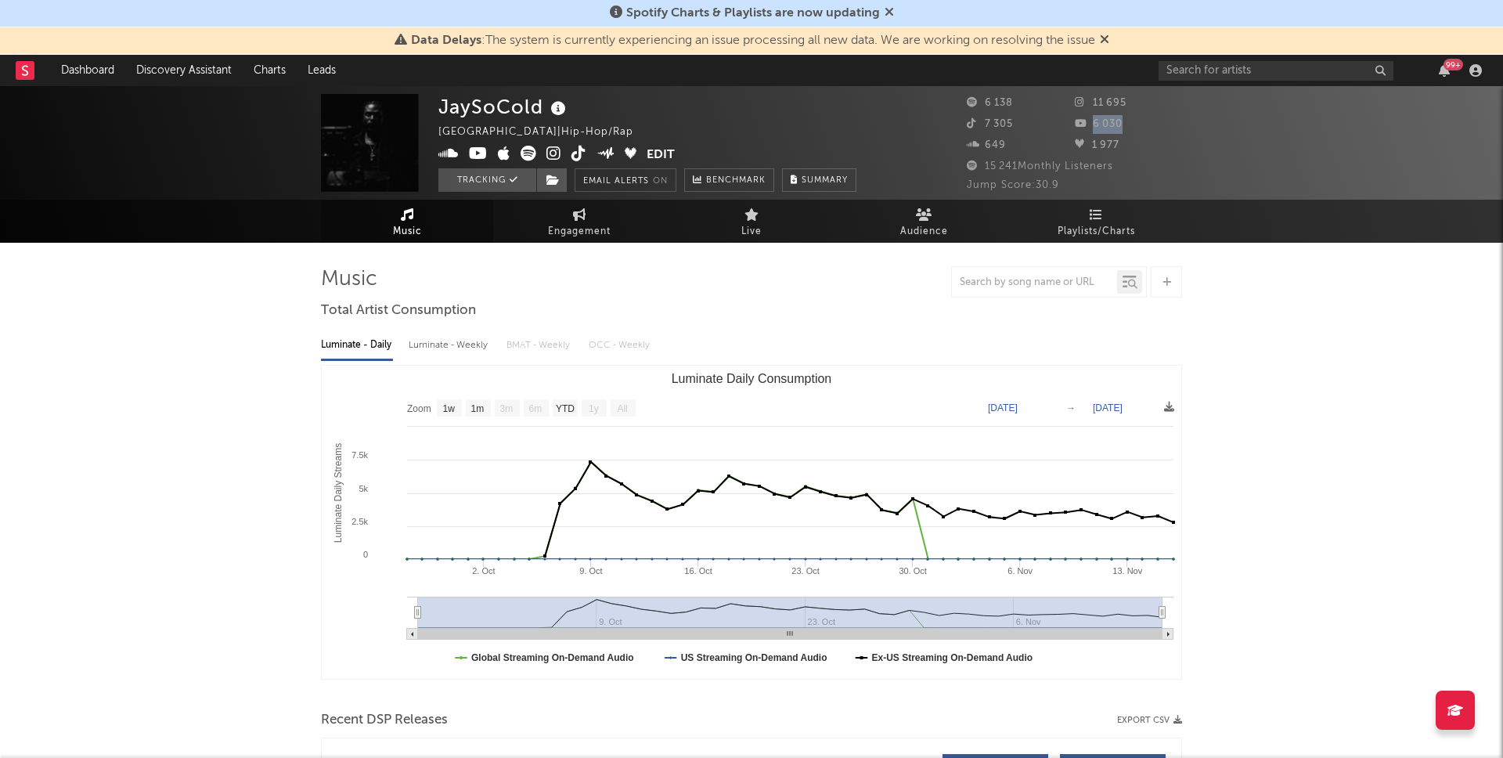
click at [1086, 125] on div "6 030" at bounding box center [1129, 124] width 108 height 19
copy span "6 030"
drag, startPoint x: 1014, startPoint y: 121, endPoint x: 970, endPoint y: 121, distance: 43.8
click at [970, 121] on div "7 305" at bounding box center [1021, 124] width 108 height 19
copy span "7 305"
